Goal: Find specific page/section: Find specific page/section

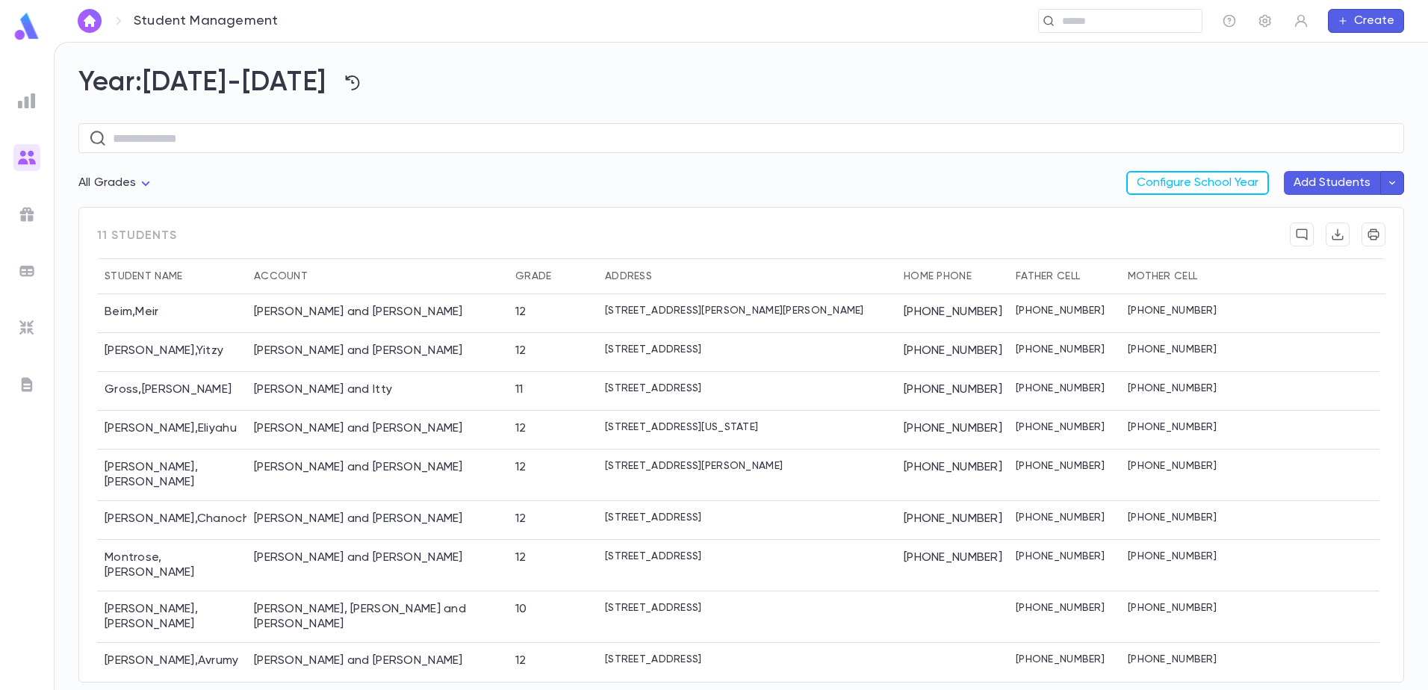
click at [19, 31] on img at bounding box center [27, 26] width 30 height 29
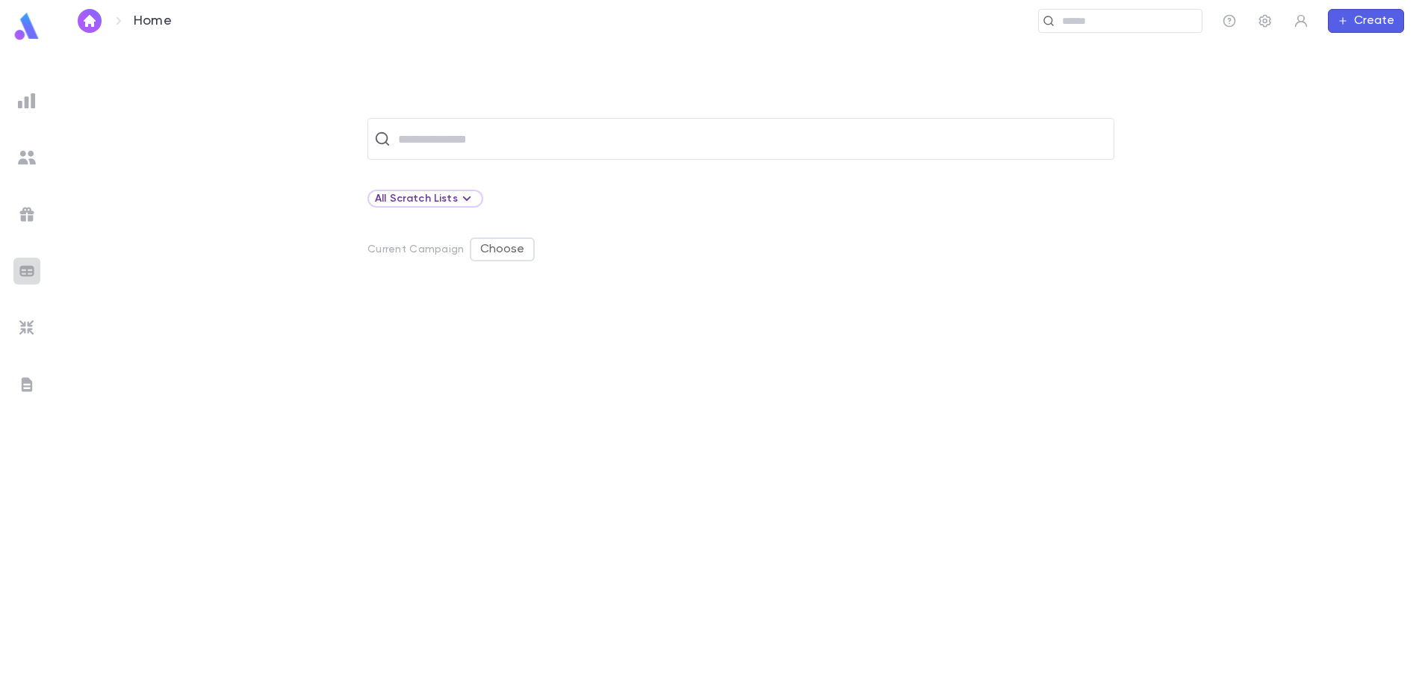
click at [16, 269] on div at bounding box center [26, 271] width 27 height 27
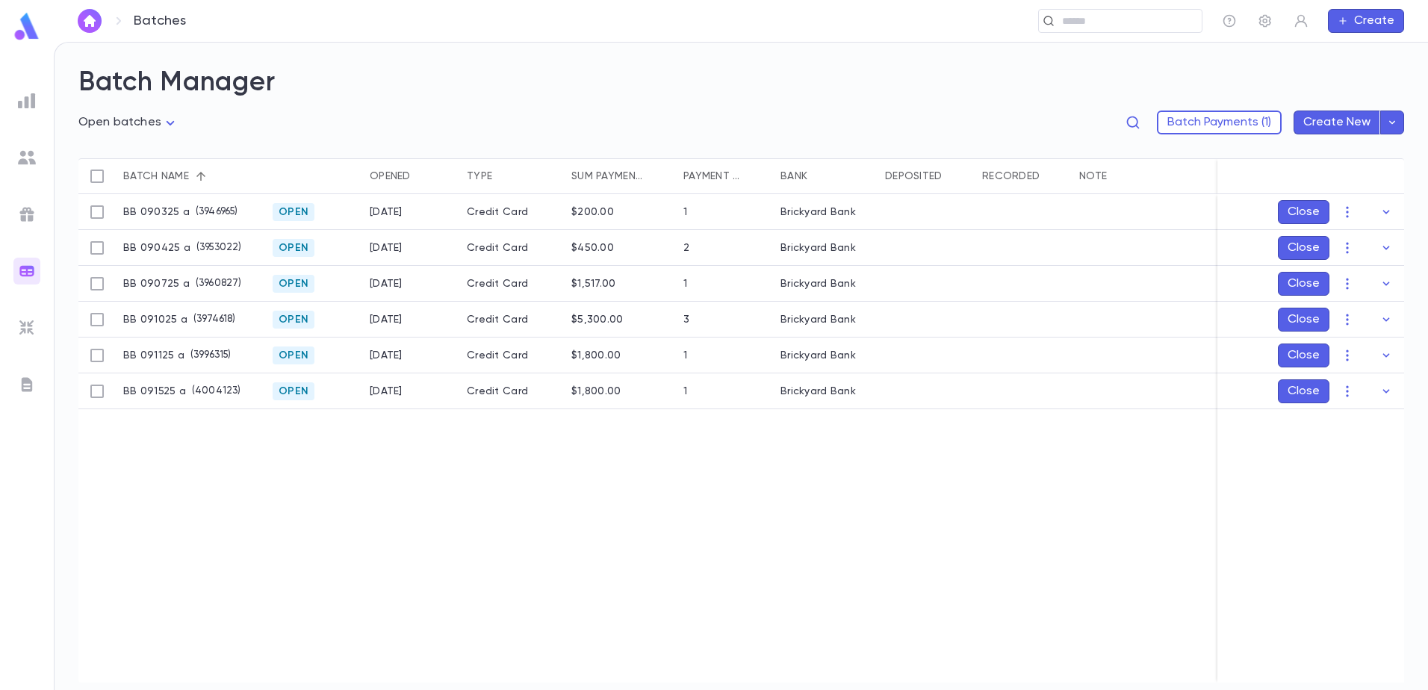
click at [28, 330] on img at bounding box center [27, 328] width 18 height 18
